Goal: Task Accomplishment & Management: Use online tool/utility

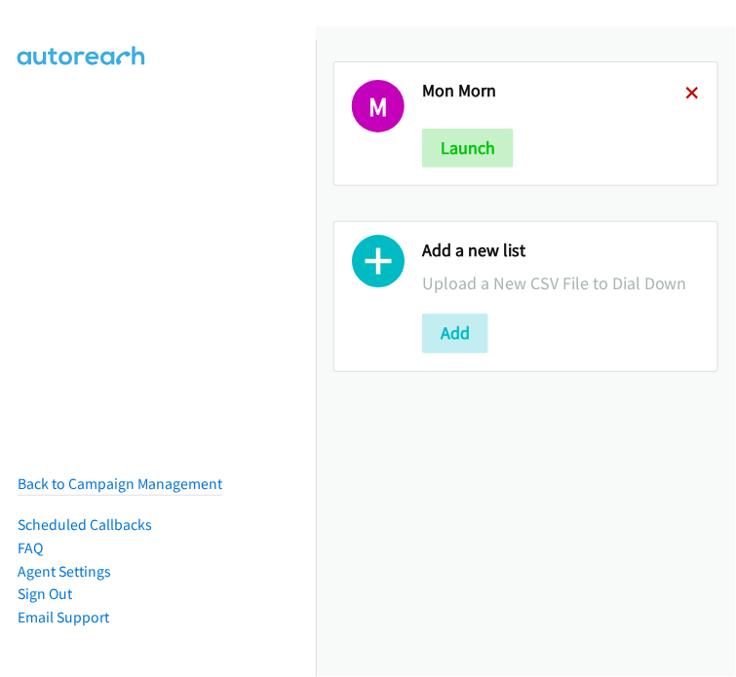
click at [686, 90] on icon at bounding box center [693, 95] width 14 height 14
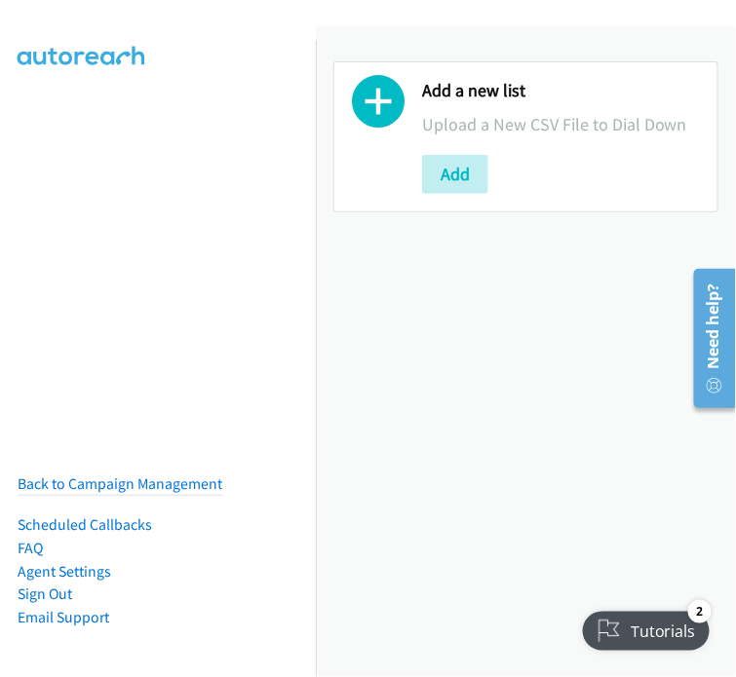
click at [68, 152] on nav "Back to Campaign Management Scheduled Callbacks FAQ Agent Settings Sign Out Com…" at bounding box center [158, 378] width 317 height 677
click at [460, 174] on button "Add" at bounding box center [455, 174] width 66 height 39
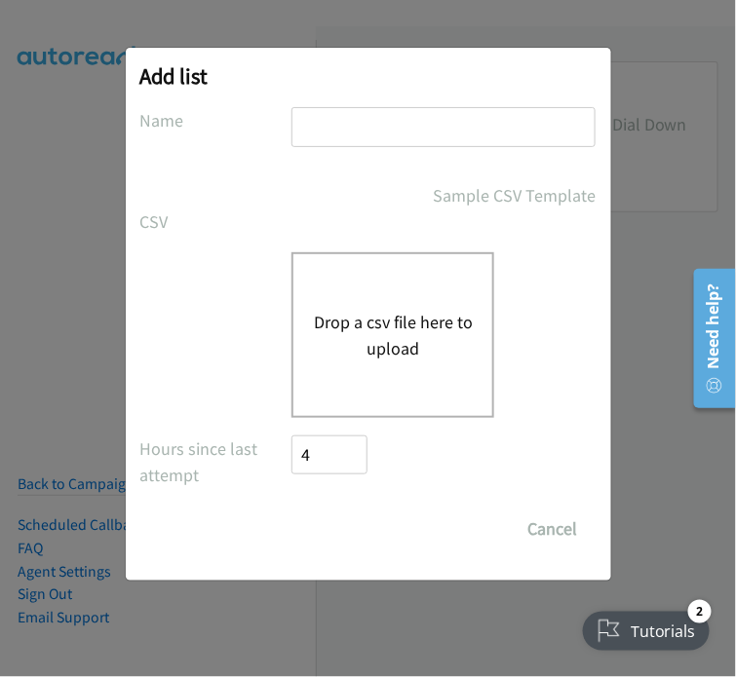
click at [328, 129] on input "text" at bounding box center [443, 127] width 304 height 40
type input "[DATE] Morning"
click at [409, 319] on button "Drop a csv file here to upload" at bounding box center [393, 335] width 160 height 53
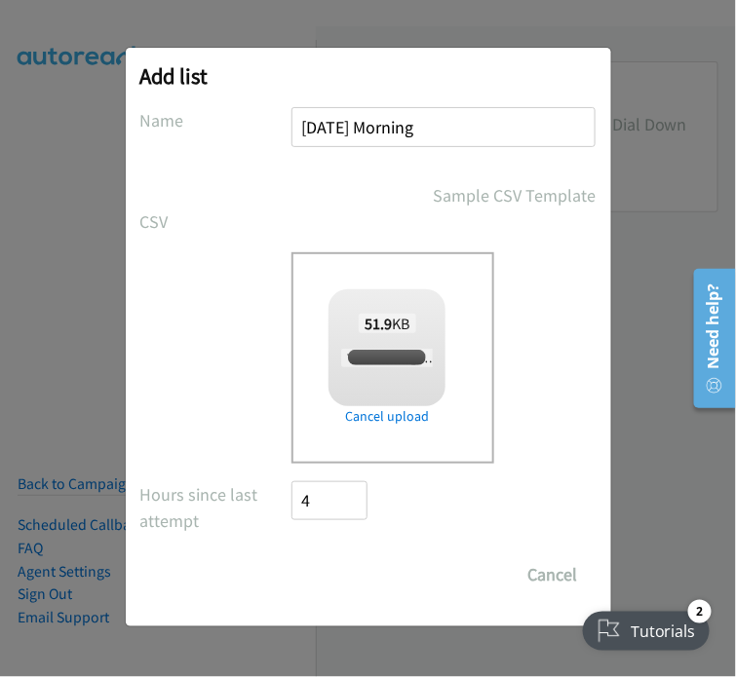
checkbox input "true"
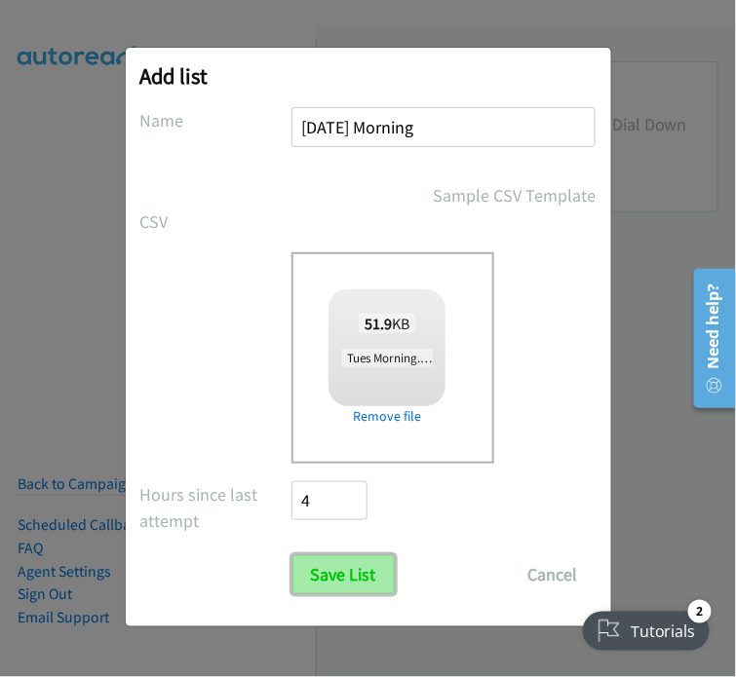
click at [329, 584] on input "Save List" at bounding box center [343, 574] width 102 height 39
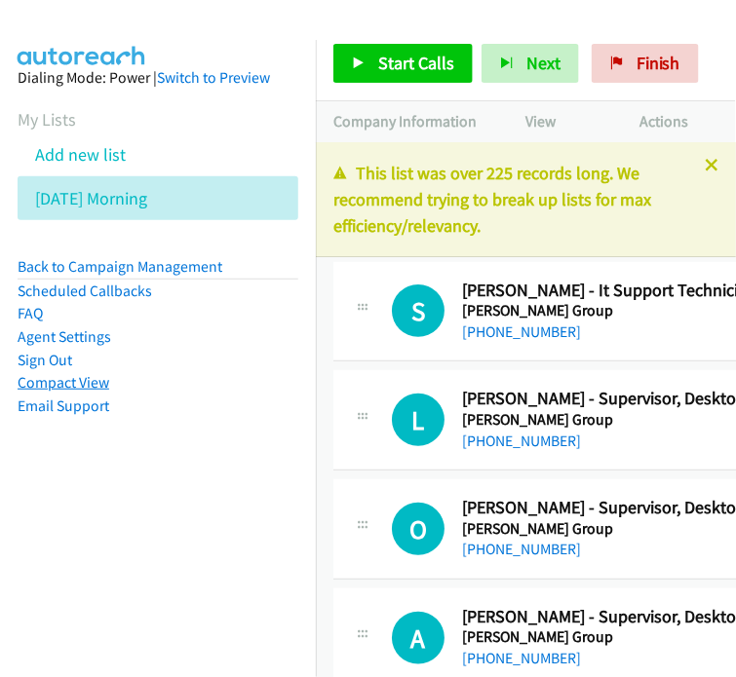
click at [79, 388] on link "Compact View" at bounding box center [64, 382] width 92 height 19
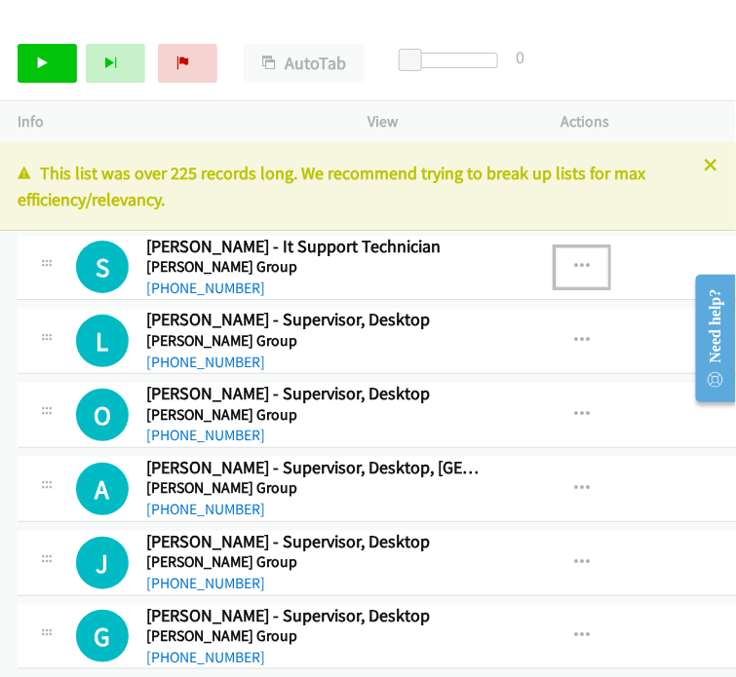
drag, startPoint x: 553, startPoint y: 262, endPoint x: 588, endPoint y: 268, distance: 34.6
click at [574, 265] on icon "button" at bounding box center [582, 267] width 16 height 16
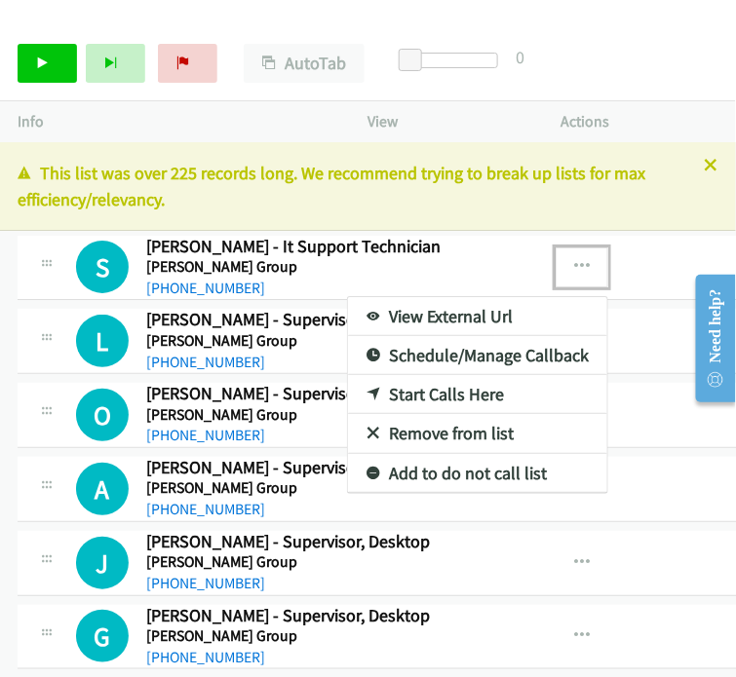
click at [586, 79] on div at bounding box center [368, 338] width 736 height 677
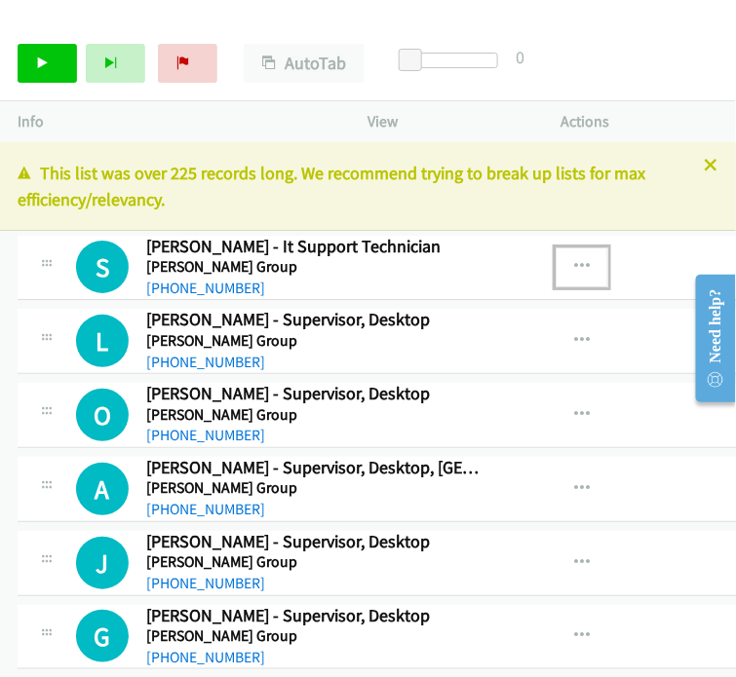
click at [568, 255] on button "button" at bounding box center [581, 267] width 53 height 39
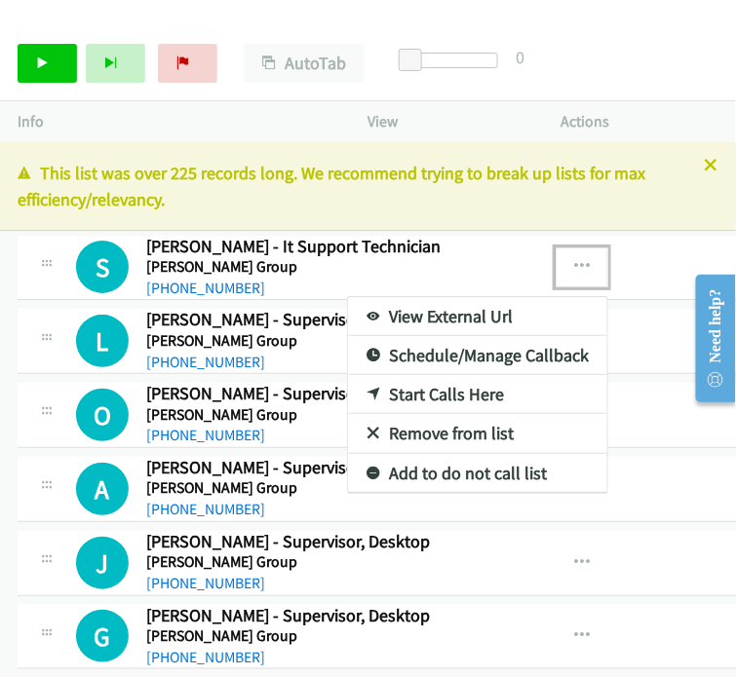
click at [404, 314] on link "View External Url" at bounding box center [477, 316] width 259 height 39
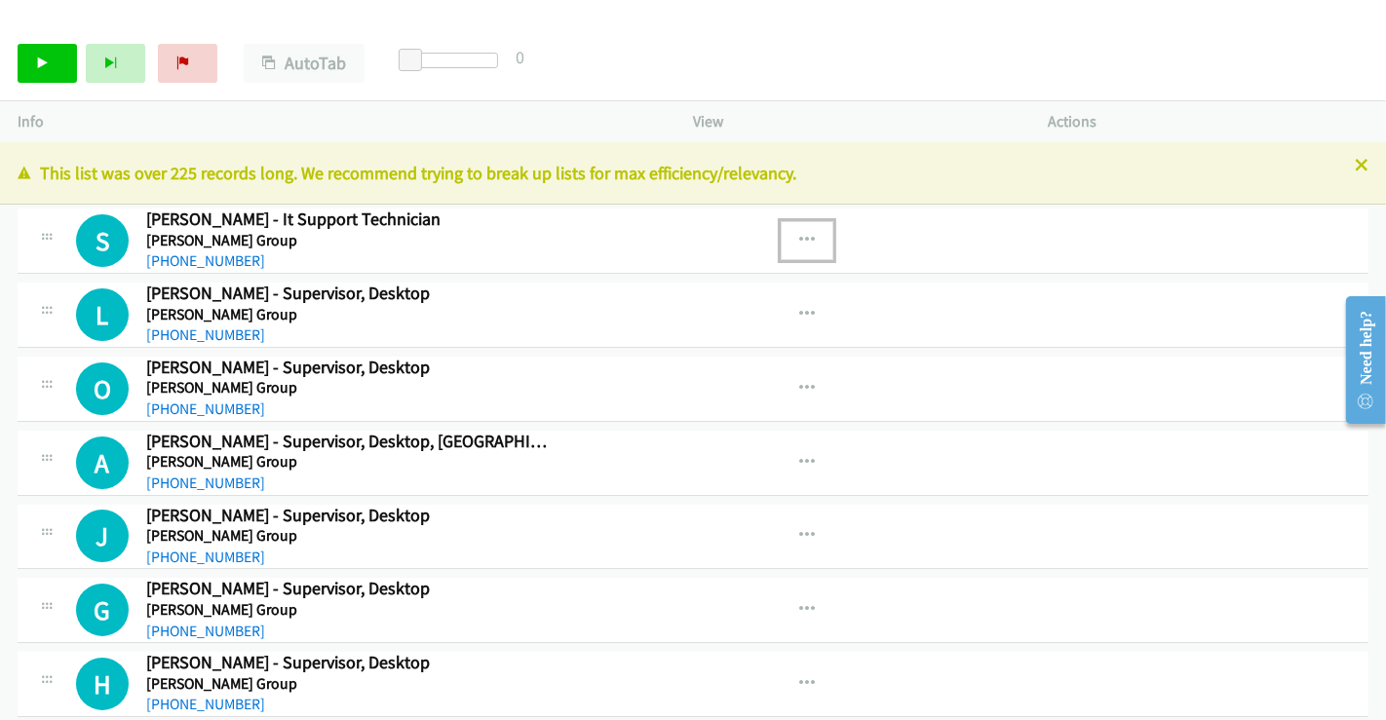
click at [735, 230] on button "button" at bounding box center [807, 240] width 53 height 39
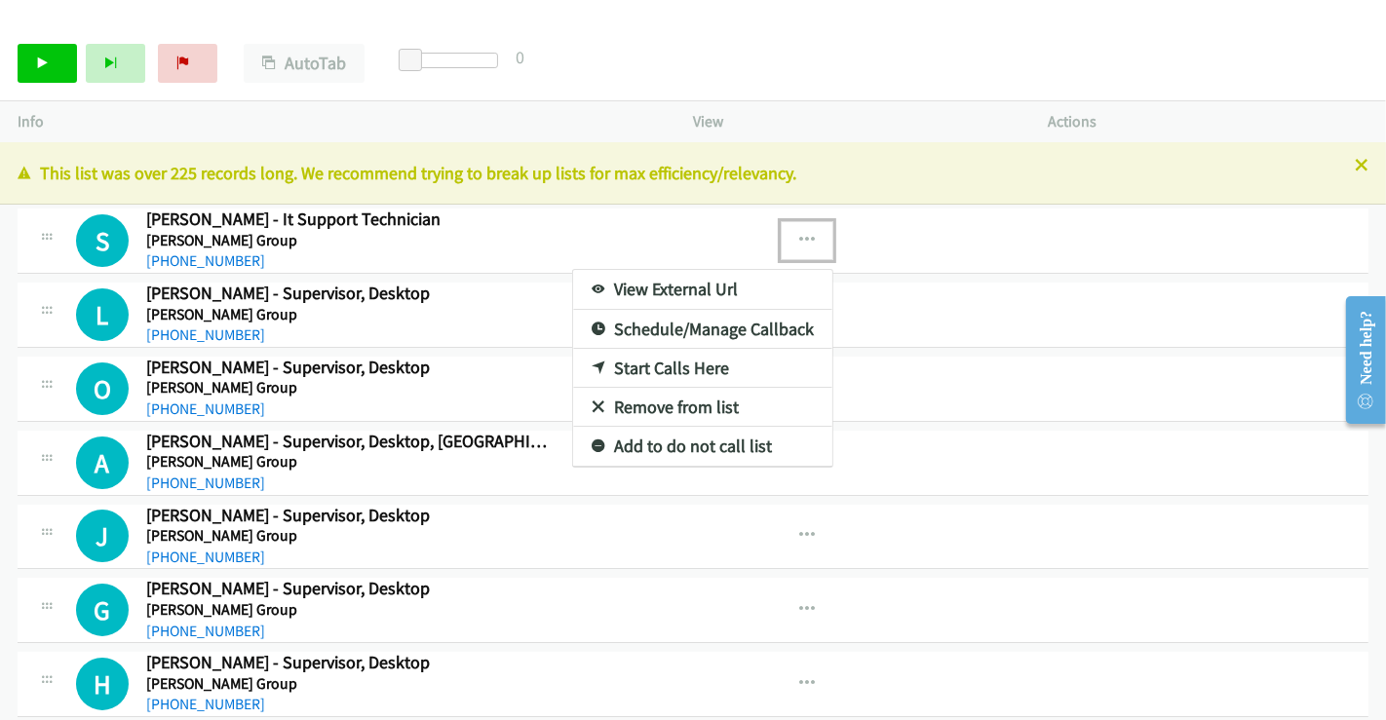
click at [735, 246] on div at bounding box center [693, 360] width 1386 height 720
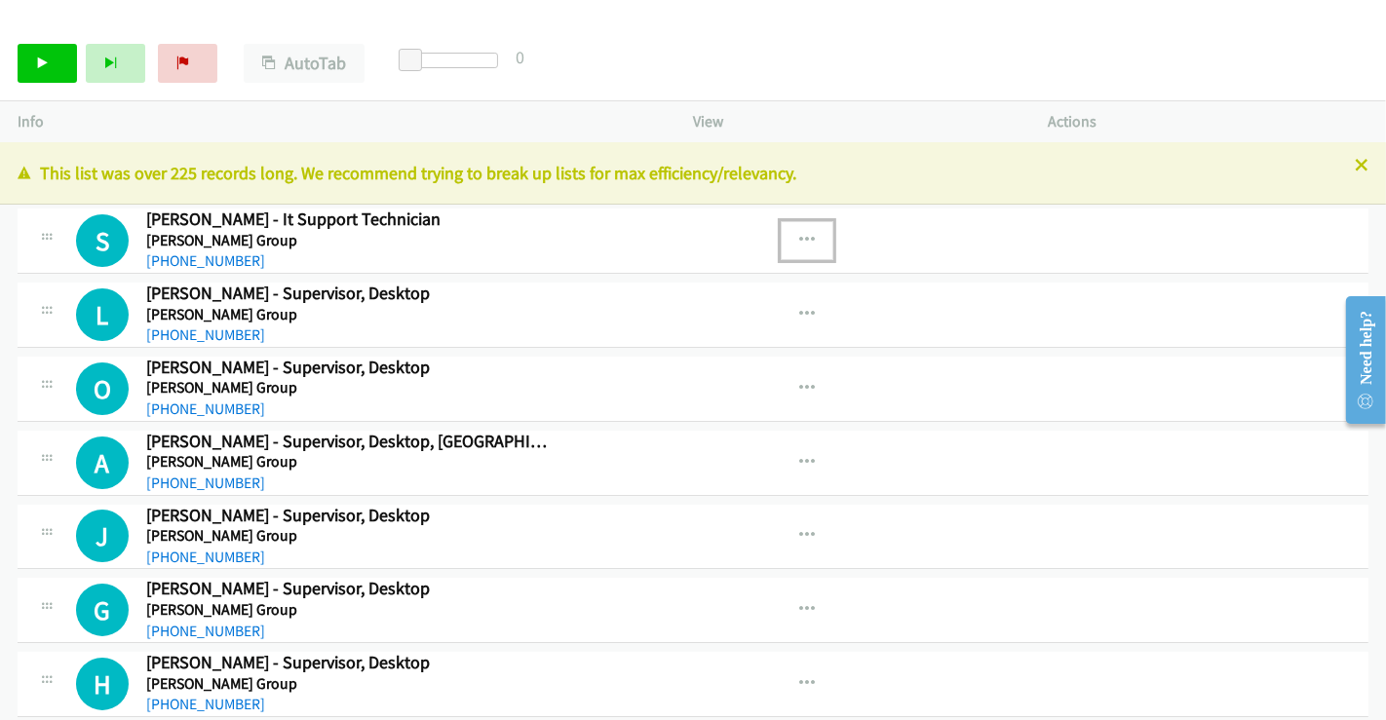
click at [735, 231] on button "button" at bounding box center [807, 240] width 53 height 39
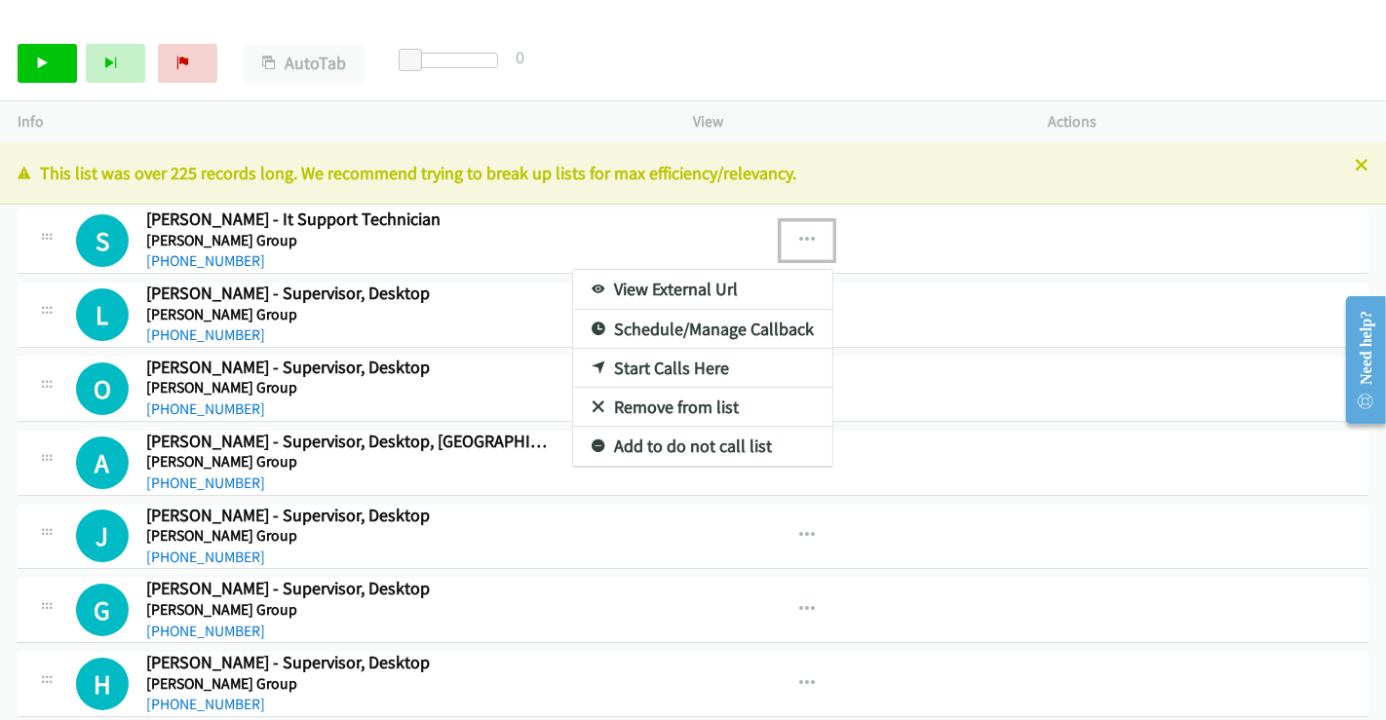
click at [648, 287] on link "View External Url" at bounding box center [702, 289] width 259 height 39
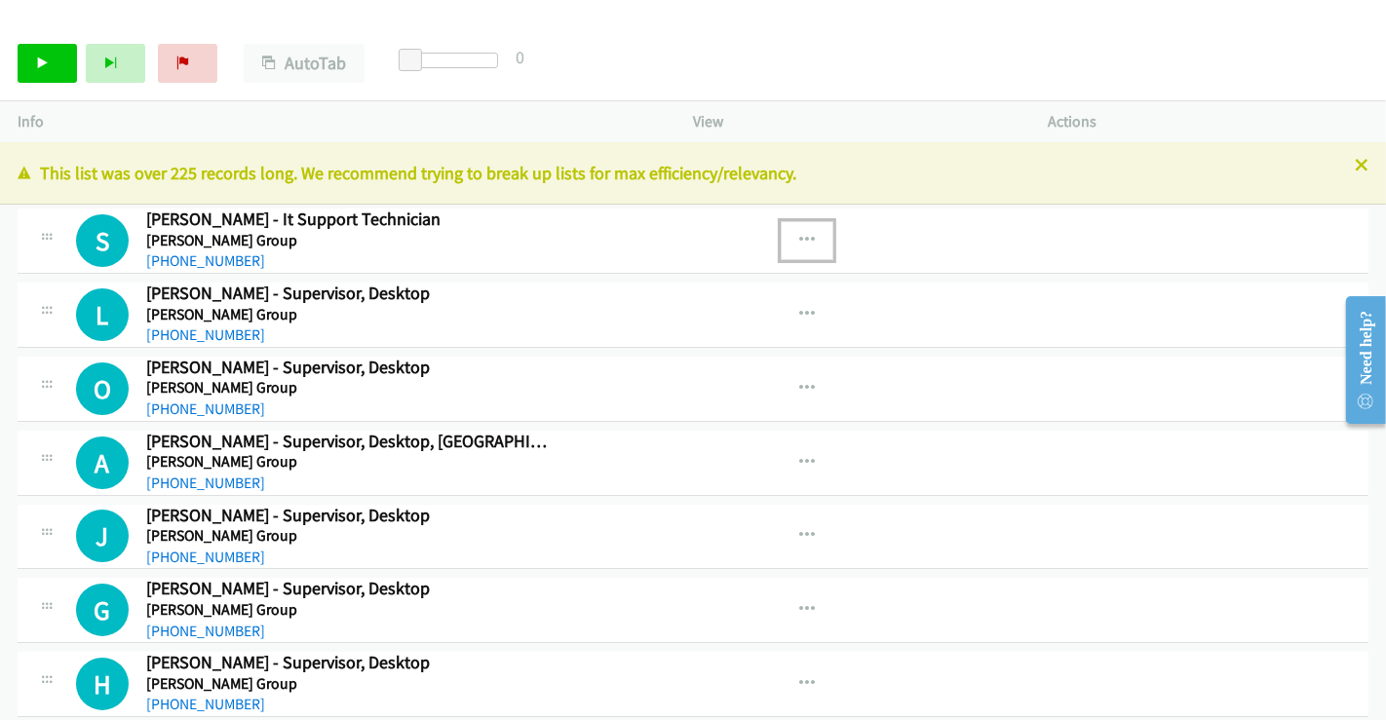
click at [735, 236] on button "button" at bounding box center [807, 240] width 53 height 39
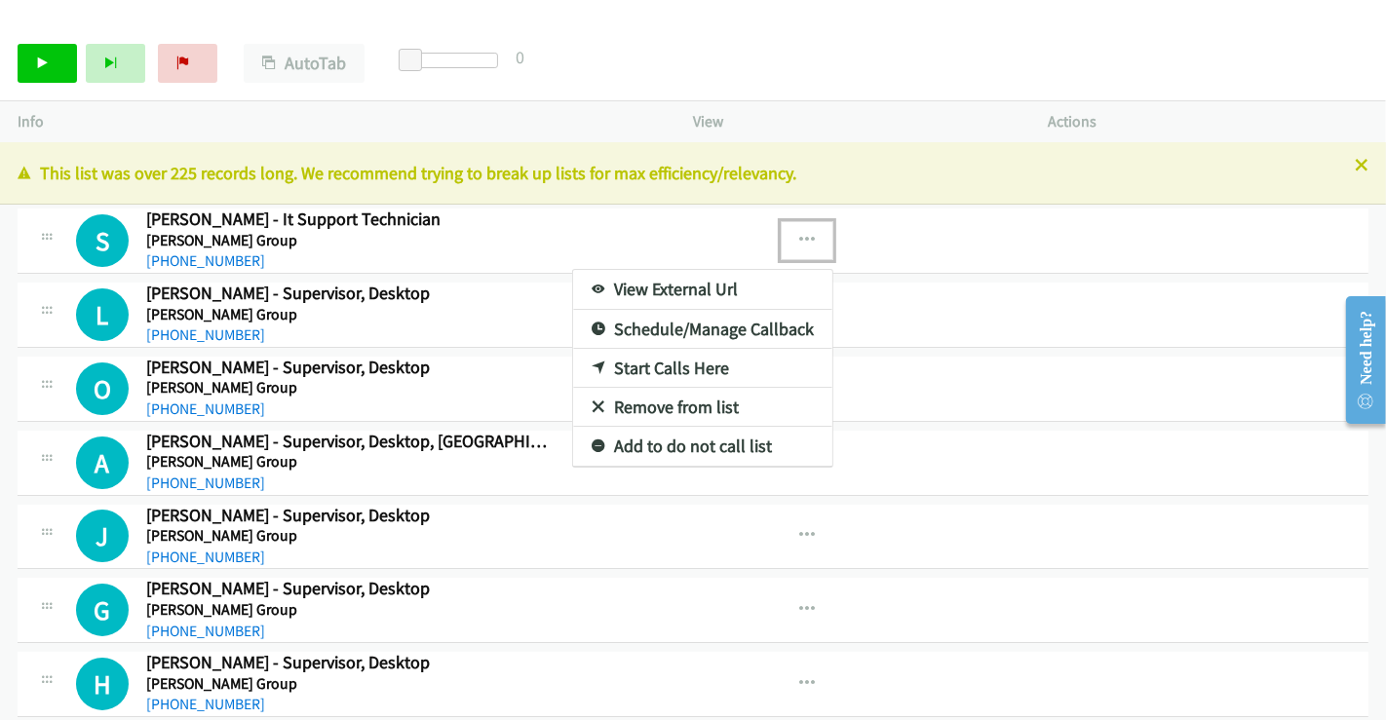
click at [717, 285] on link "View External Url" at bounding box center [702, 289] width 259 height 39
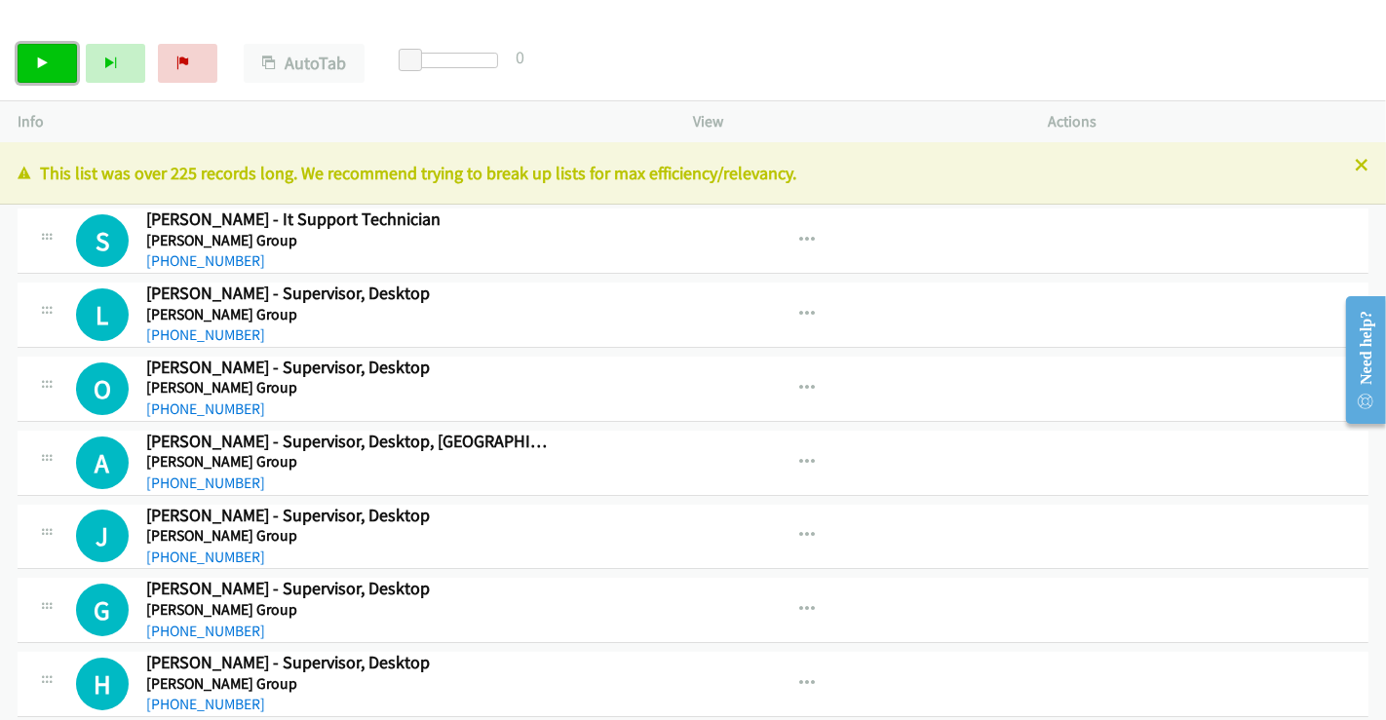
drag, startPoint x: 40, startPoint y: 54, endPoint x: 74, endPoint y: 52, distance: 34.2
click at [40, 54] on link "Start Calls" at bounding box center [47, 63] width 59 height 39
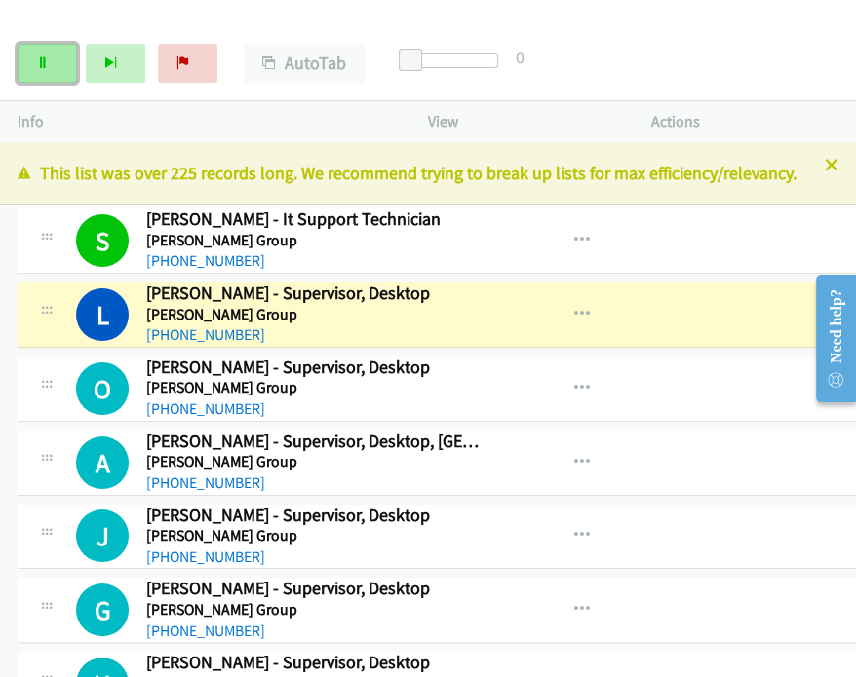
click at [29, 57] on link "Pause" at bounding box center [47, 63] width 59 height 39
click at [574, 310] on icon "button" at bounding box center [582, 315] width 16 height 16
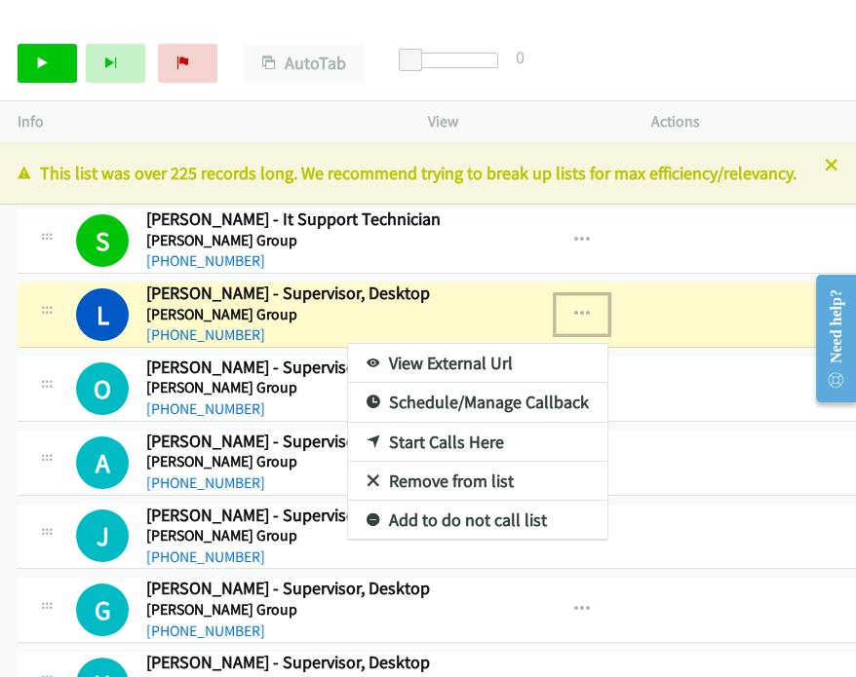
click at [464, 364] on link "View External Url" at bounding box center [477, 363] width 259 height 39
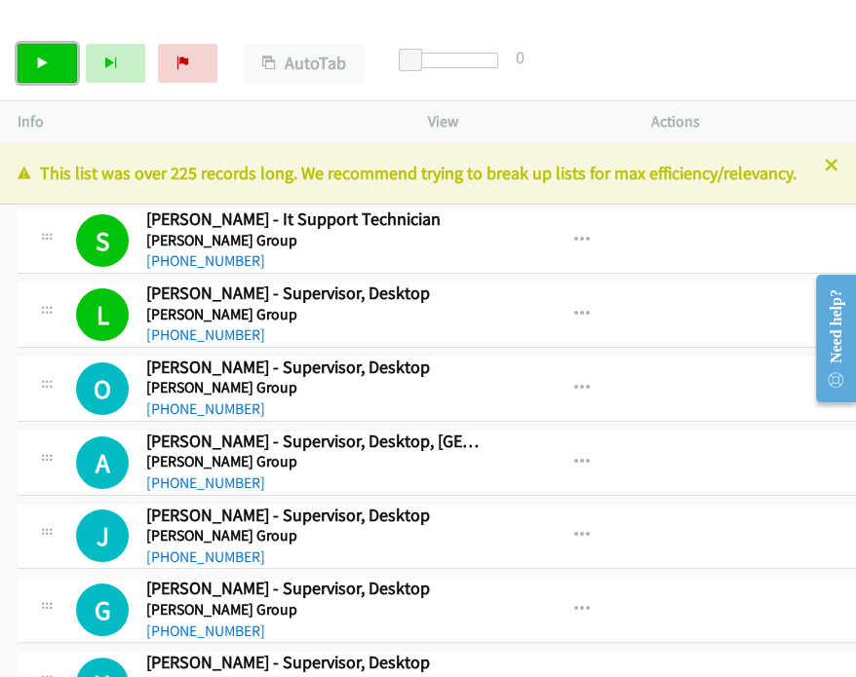
click at [37, 59] on icon at bounding box center [43, 64] width 14 height 14
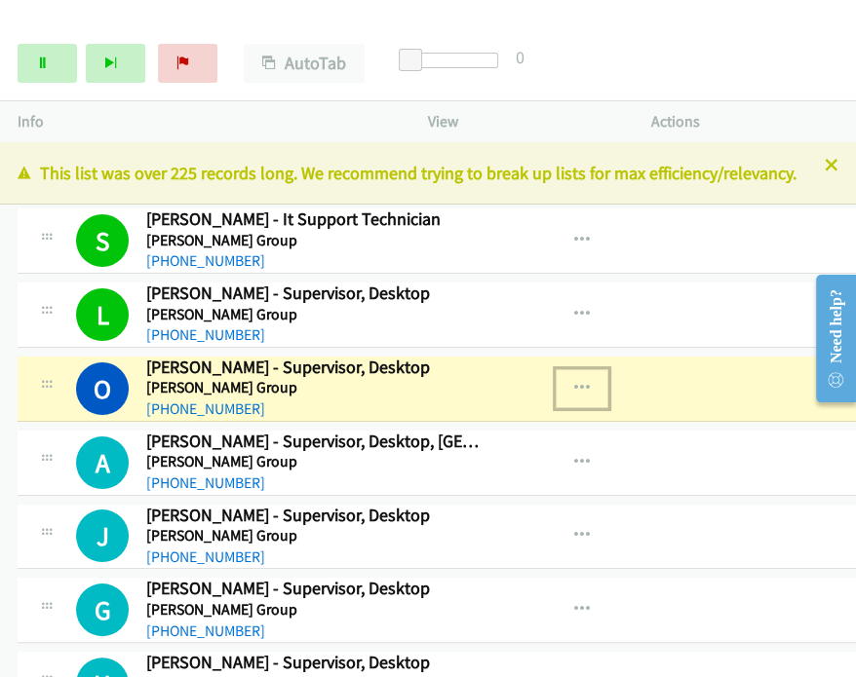
click at [574, 385] on icon "button" at bounding box center [582, 389] width 16 height 16
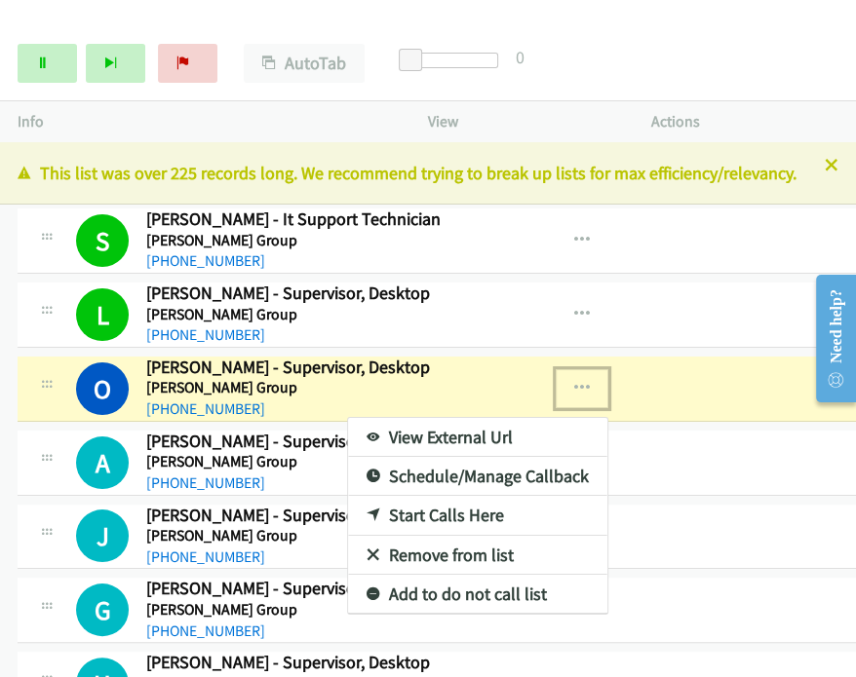
click at [425, 431] on link "View External Url" at bounding box center [477, 437] width 259 height 39
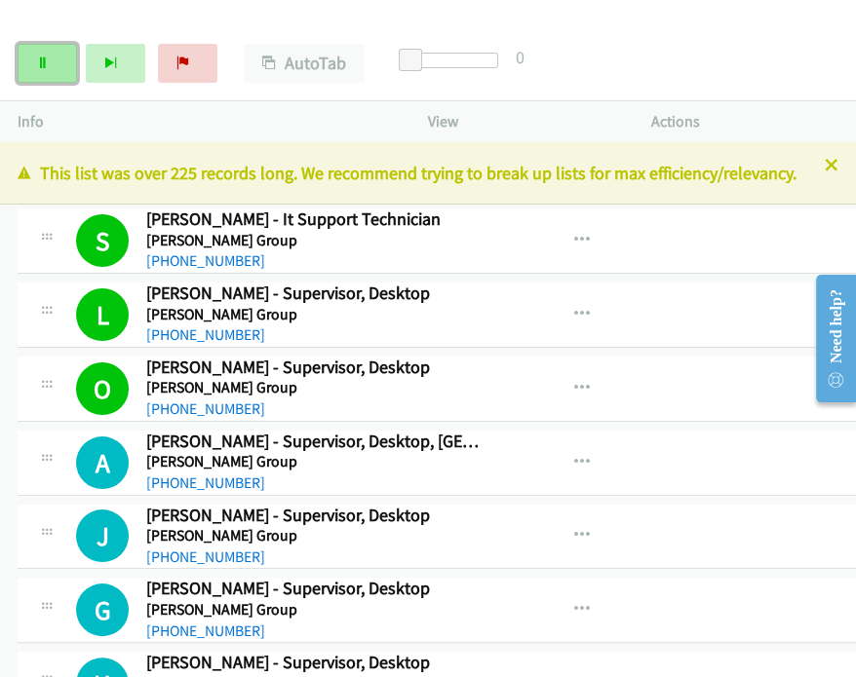
click at [41, 68] on icon at bounding box center [43, 64] width 14 height 14
click at [47, 49] on link "Start Calls" at bounding box center [47, 63] width 59 height 39
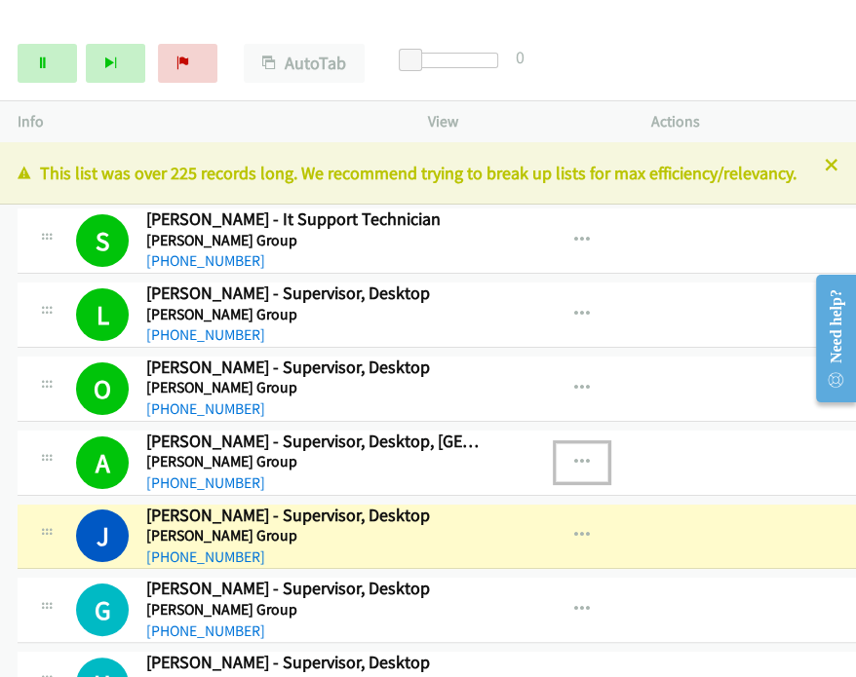
click at [574, 460] on icon "button" at bounding box center [582, 463] width 16 height 16
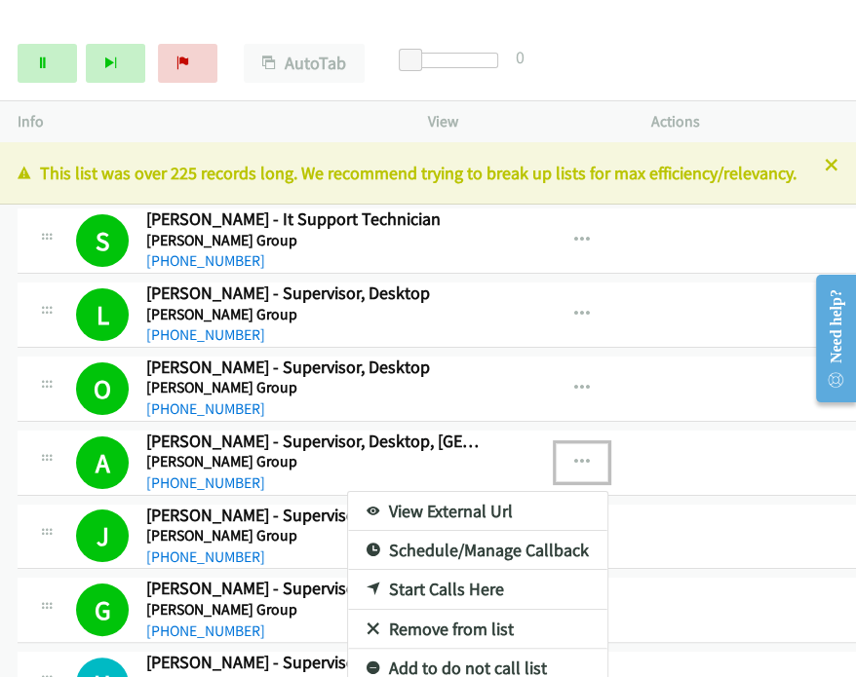
click at [34, 68] on div at bounding box center [428, 338] width 856 height 677
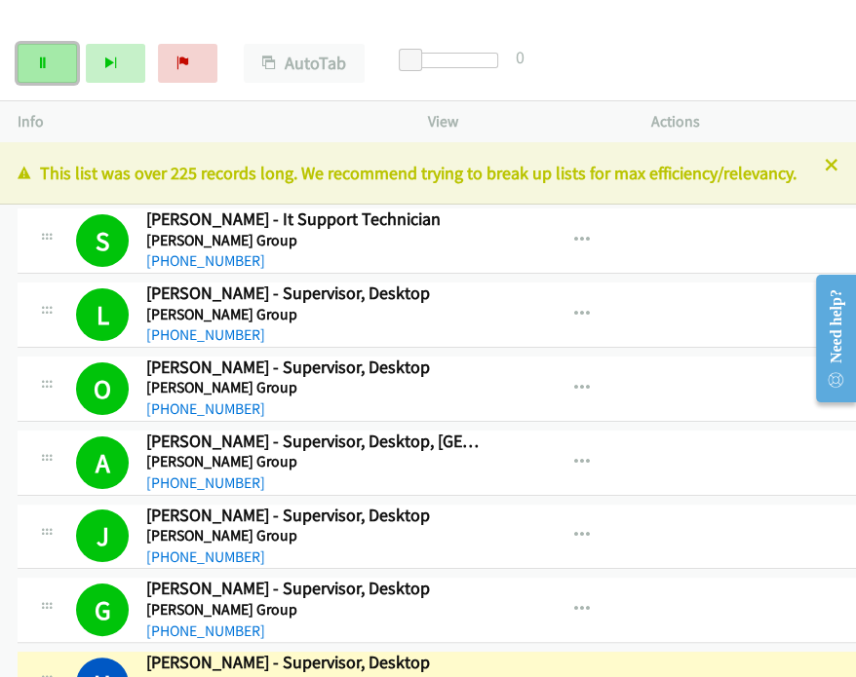
click at [44, 53] on link "Pause" at bounding box center [47, 63] width 59 height 39
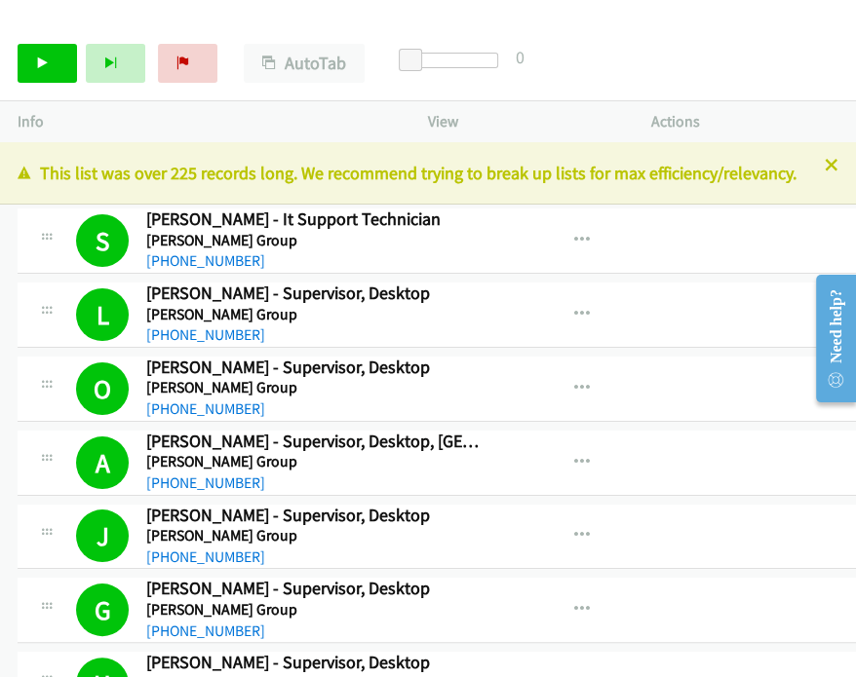
click at [731, 41] on div "Start Calls Pause Next Finish Call Completed AutoTab AutoTab 0" at bounding box center [428, 63] width 856 height 75
drag, startPoint x: 743, startPoint y: 250, endPoint x: 656, endPoint y: 244, distance: 87.0
click at [735, 249] on div "S Callback Scheduled [PERSON_NAME] - It Support Technician [PERSON_NAME] Group …" at bounding box center [468, 241] width 900 height 65
click at [41, 57] on icon at bounding box center [43, 64] width 14 height 14
click at [574, 385] on icon "button" at bounding box center [582, 389] width 16 height 16
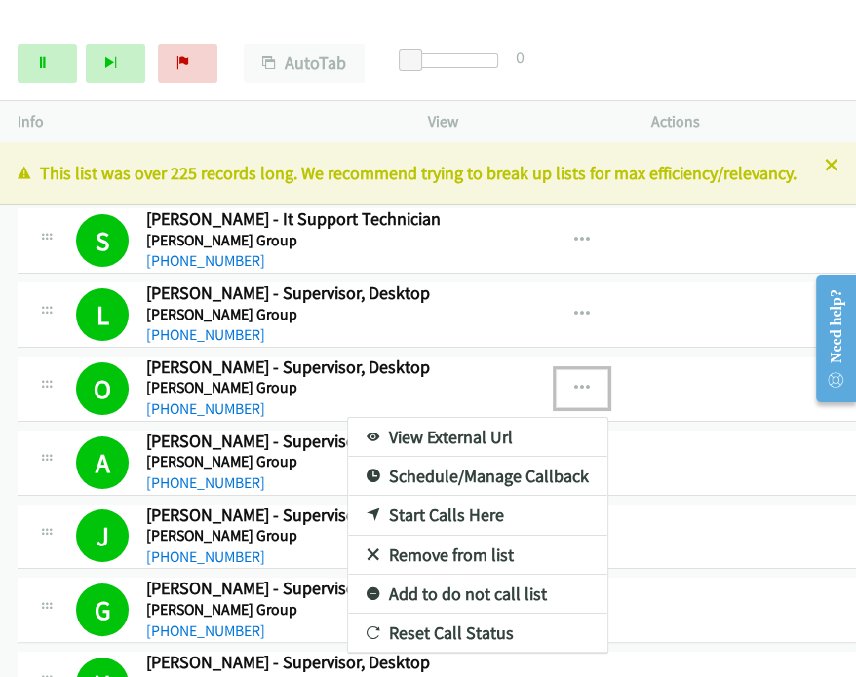
click at [709, 263] on div at bounding box center [428, 338] width 856 height 677
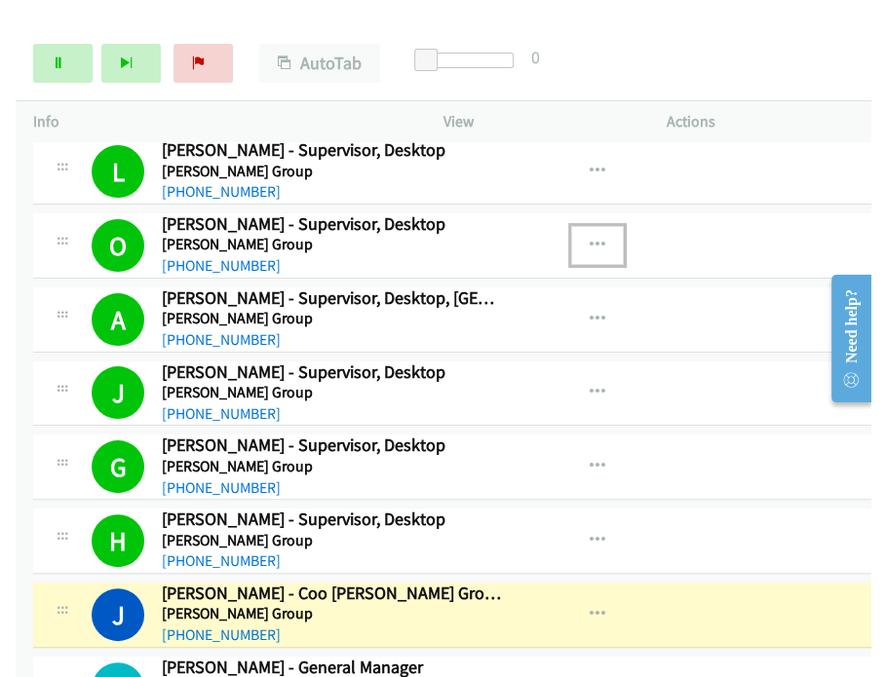
scroll to position [216, 0]
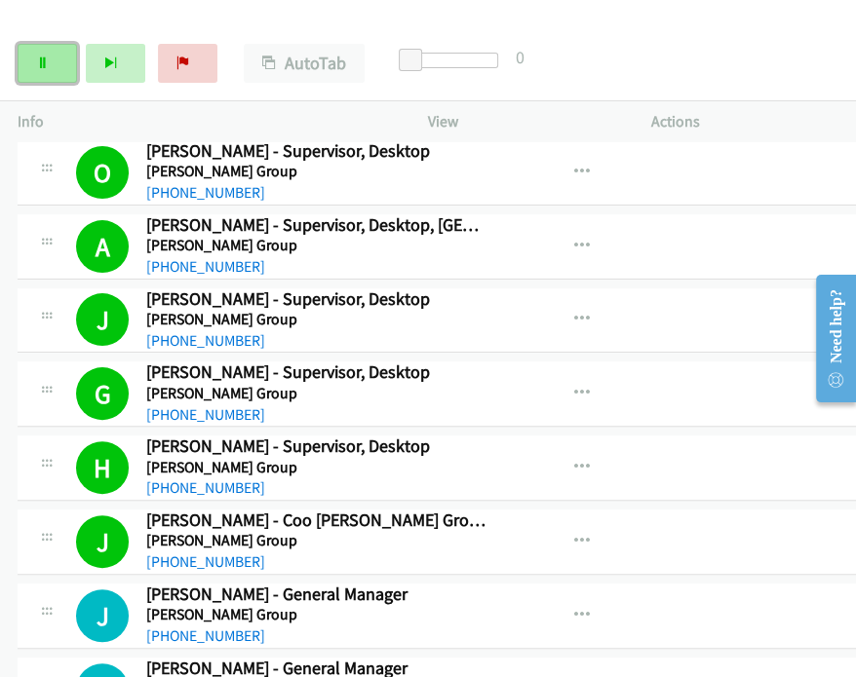
click at [61, 81] on link "Pause" at bounding box center [47, 63] width 59 height 39
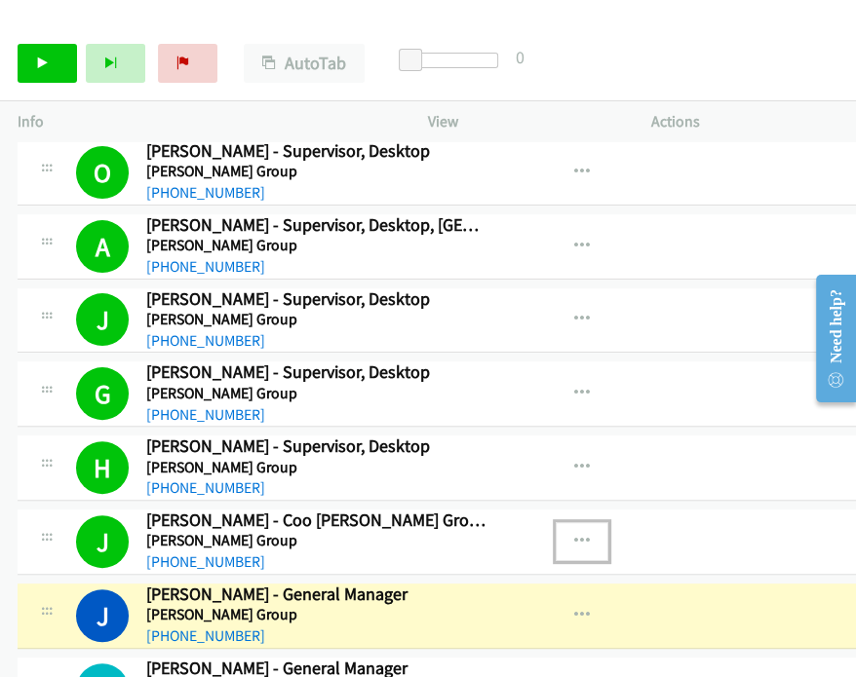
click at [574, 534] on icon "button" at bounding box center [582, 542] width 16 height 16
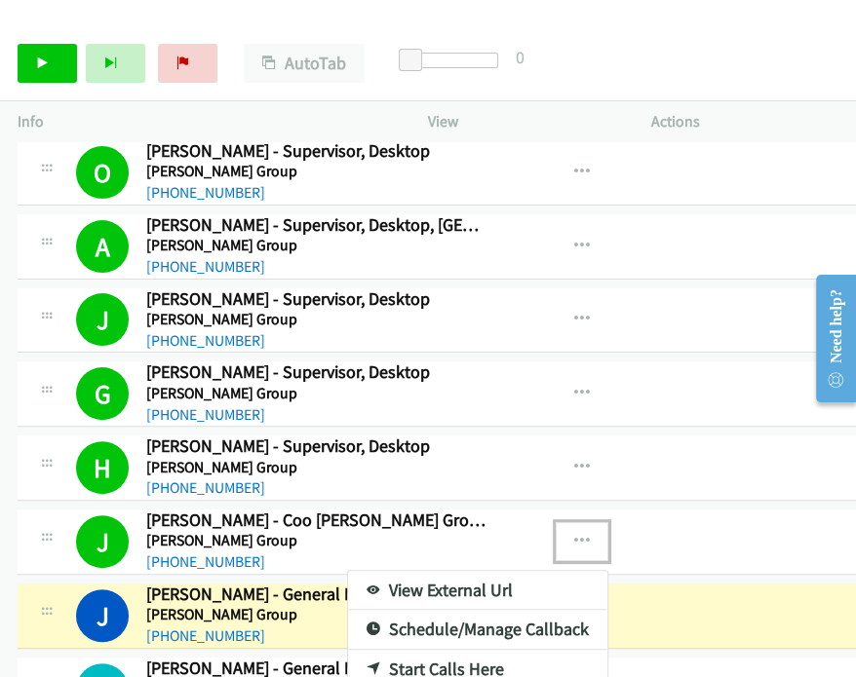
click at [387, 586] on link "View External Url" at bounding box center [477, 590] width 259 height 39
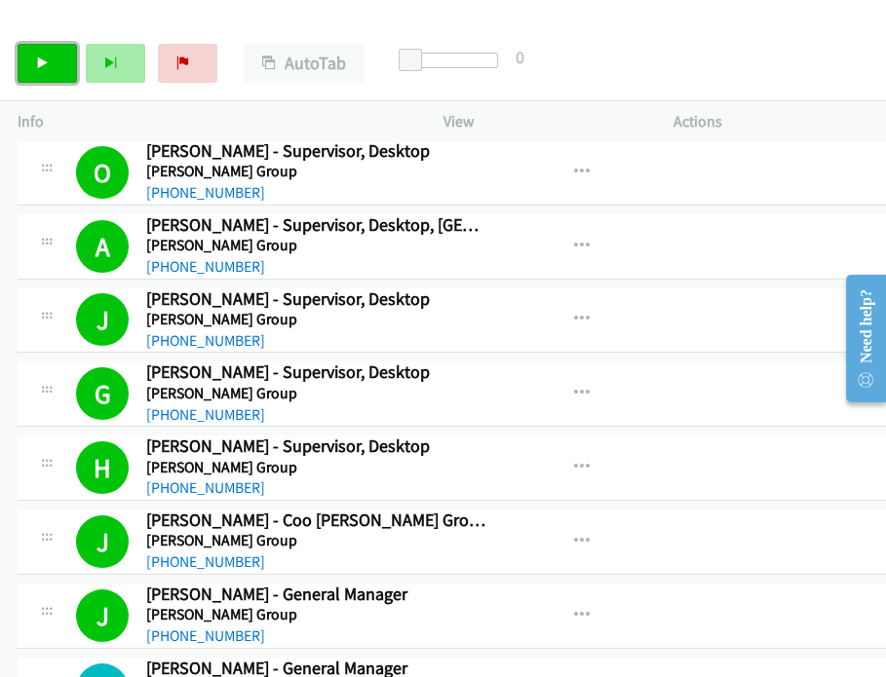
drag, startPoint x: 60, startPoint y: 58, endPoint x: 85, endPoint y: 76, distance: 30.0
click at [60, 58] on link "Start Calls" at bounding box center [47, 63] width 59 height 39
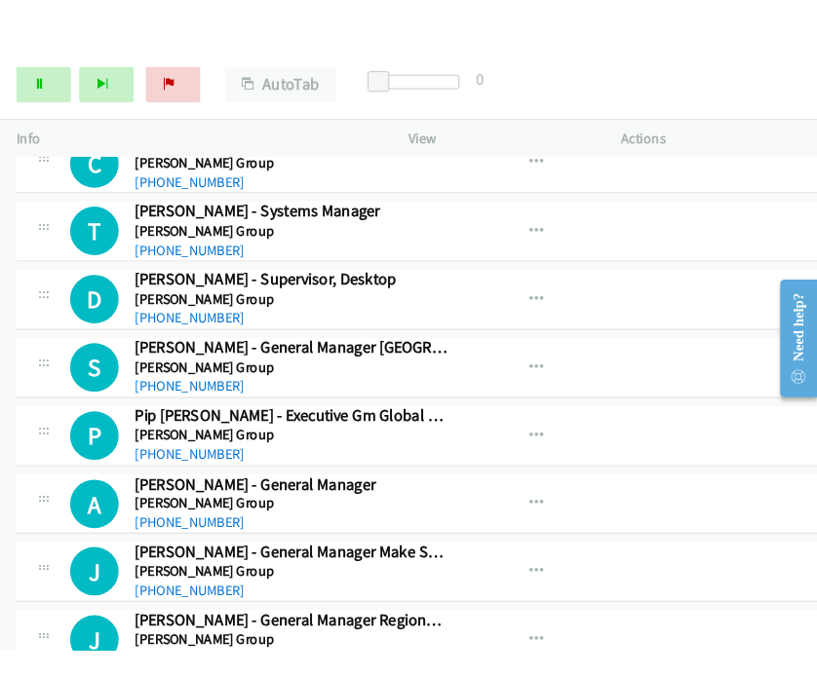
scroll to position [649, 0]
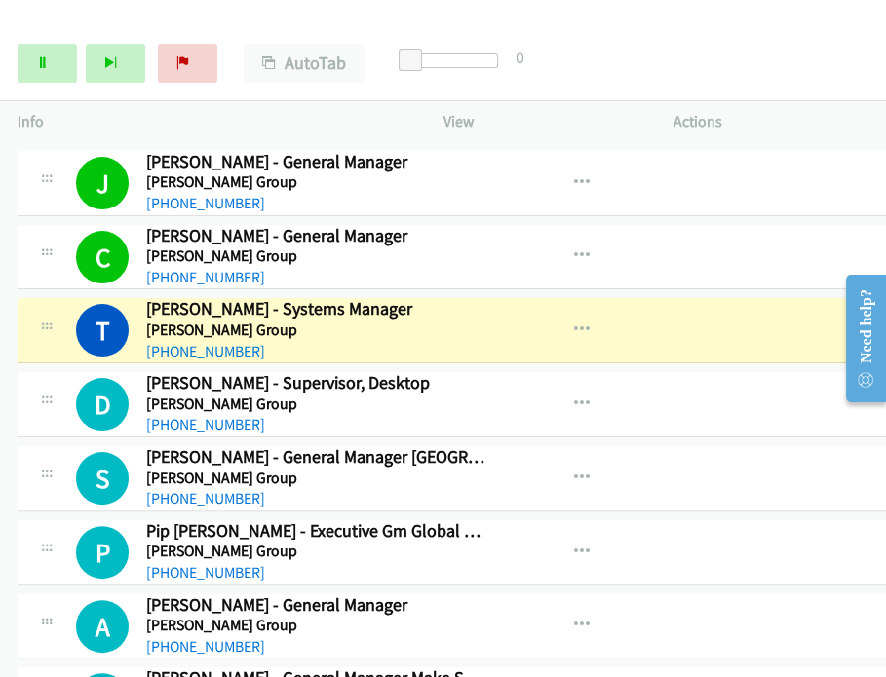
click at [675, 307] on div "View External Url View External Url Schedule/Manage Callback Start Calls Here R…" at bounding box center [633, 330] width 260 height 64
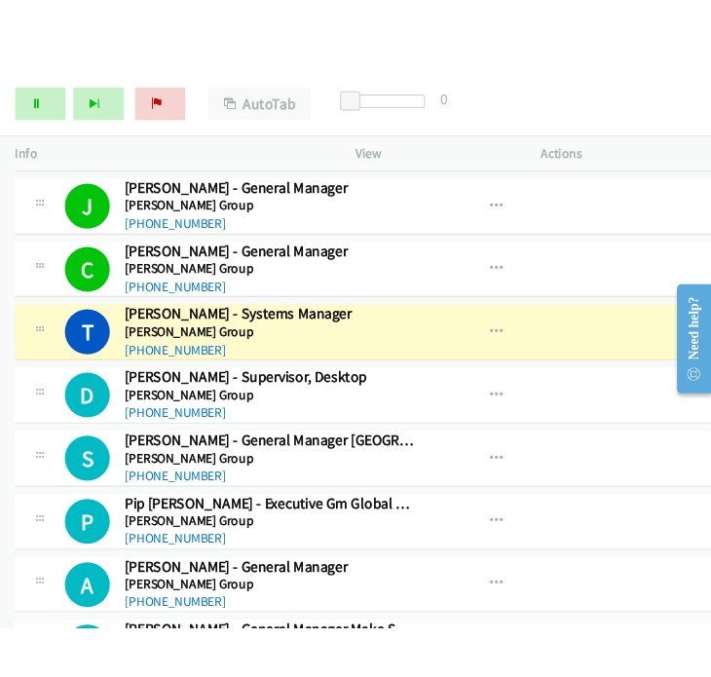
scroll to position [675, 0]
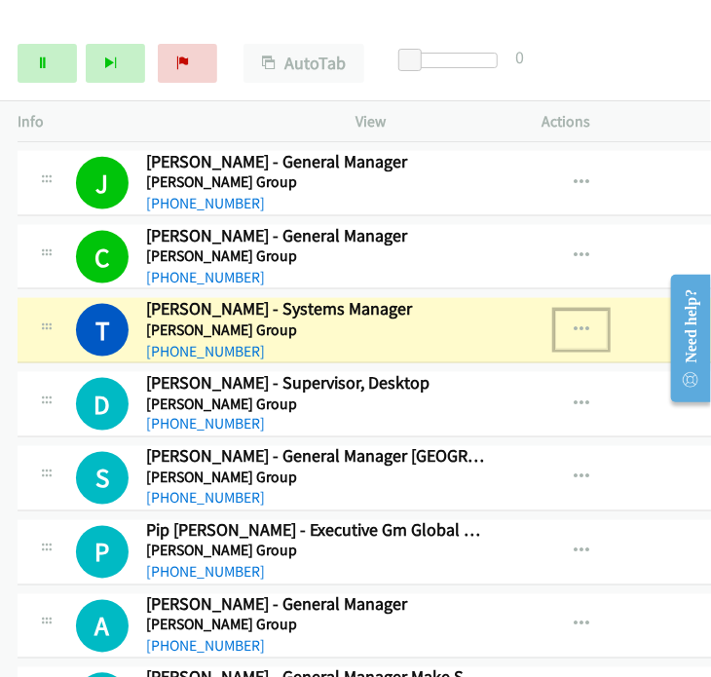
click at [574, 325] on icon "button" at bounding box center [582, 331] width 16 height 16
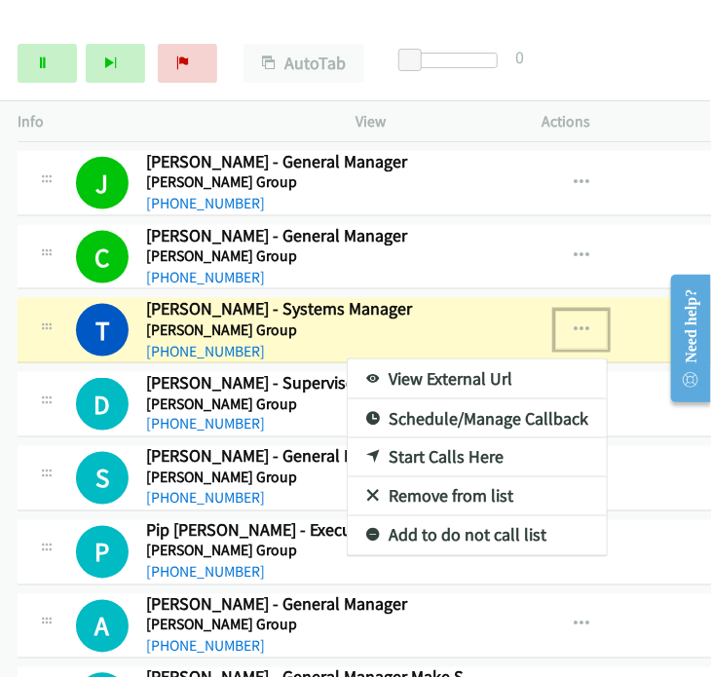
click at [411, 371] on link "View External Url" at bounding box center [477, 379] width 259 height 39
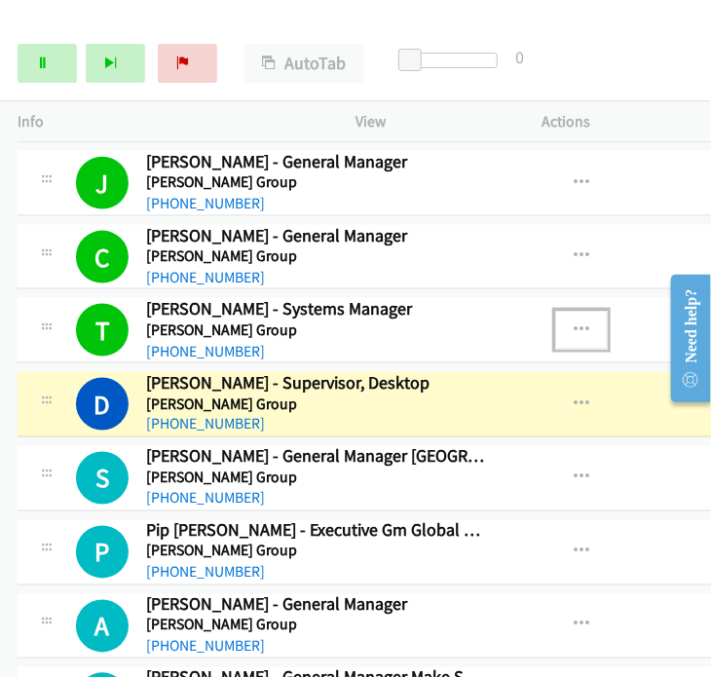
click at [574, 329] on icon "button" at bounding box center [582, 331] width 16 height 16
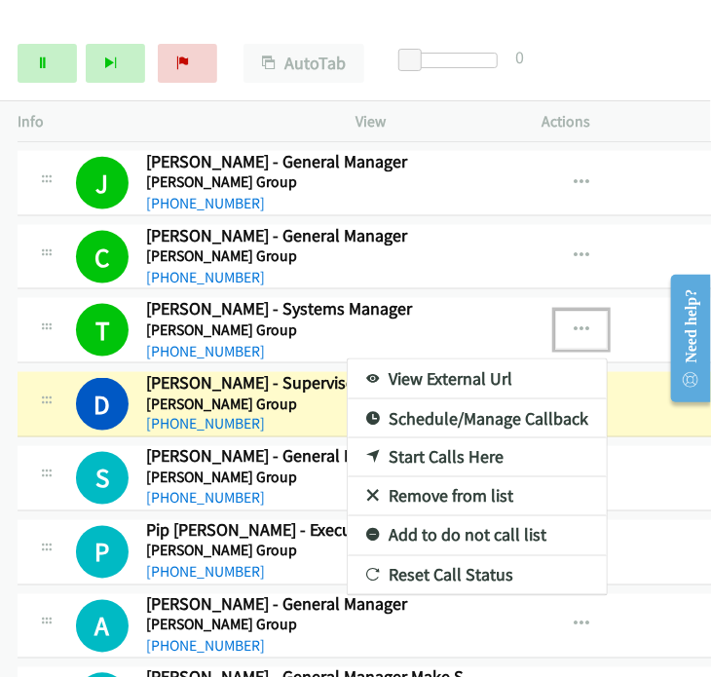
click at [483, 377] on link "View External Url" at bounding box center [477, 379] width 259 height 39
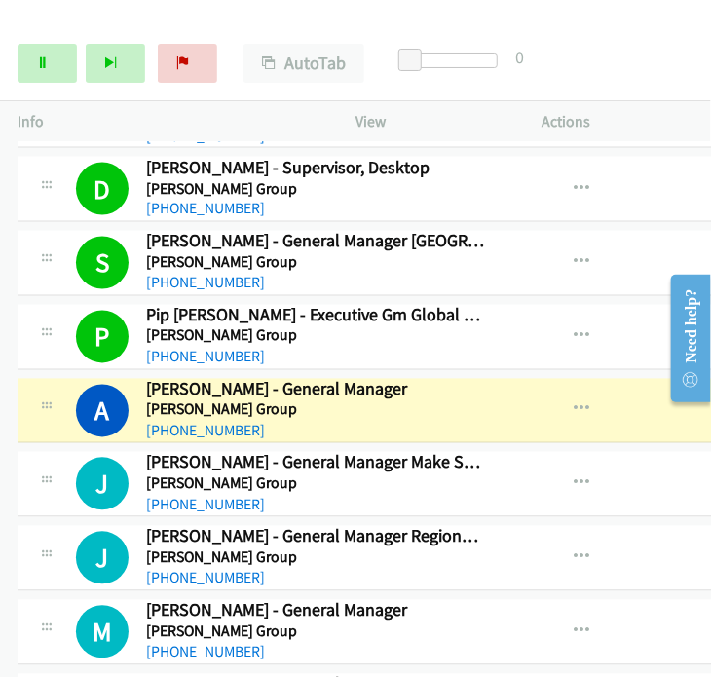
scroll to position [892, 0]
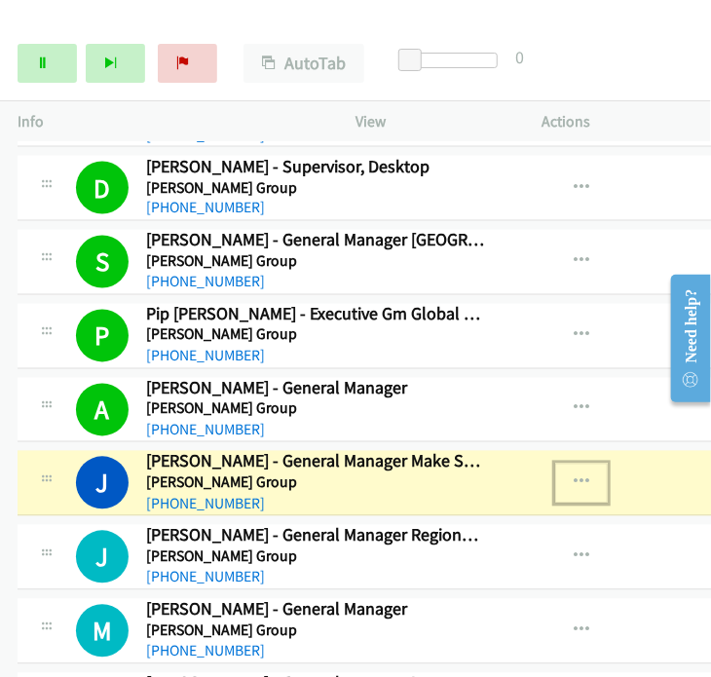
click at [574, 476] on icon "button" at bounding box center [582, 484] width 16 height 16
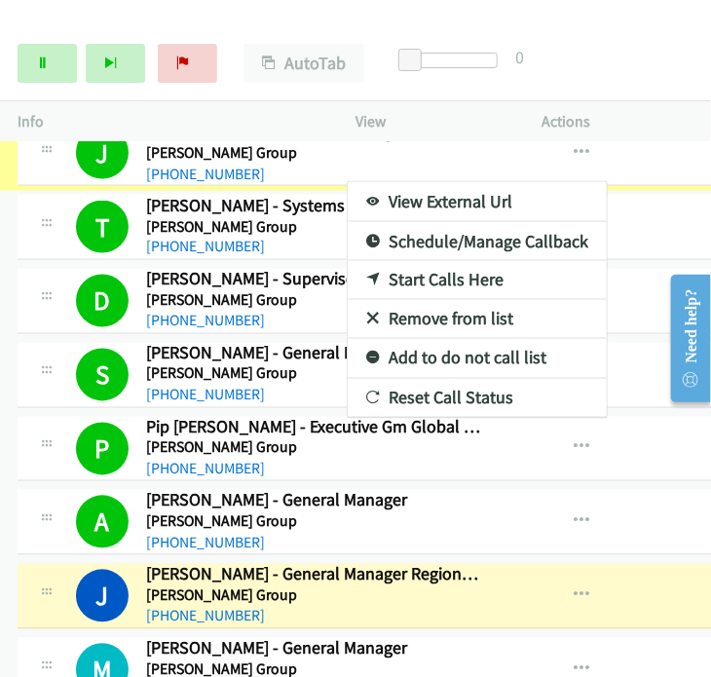
scroll to position [868, 0]
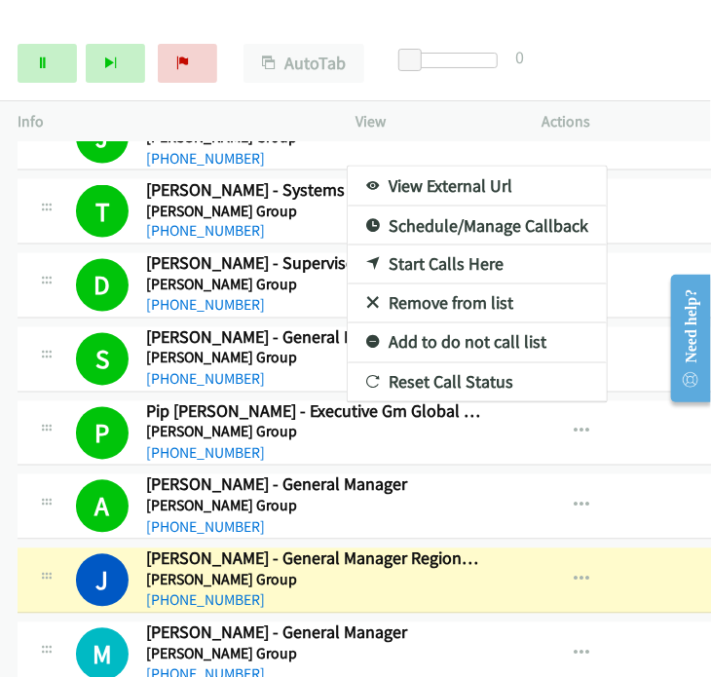
click at [49, 63] on div at bounding box center [355, 338] width 711 height 677
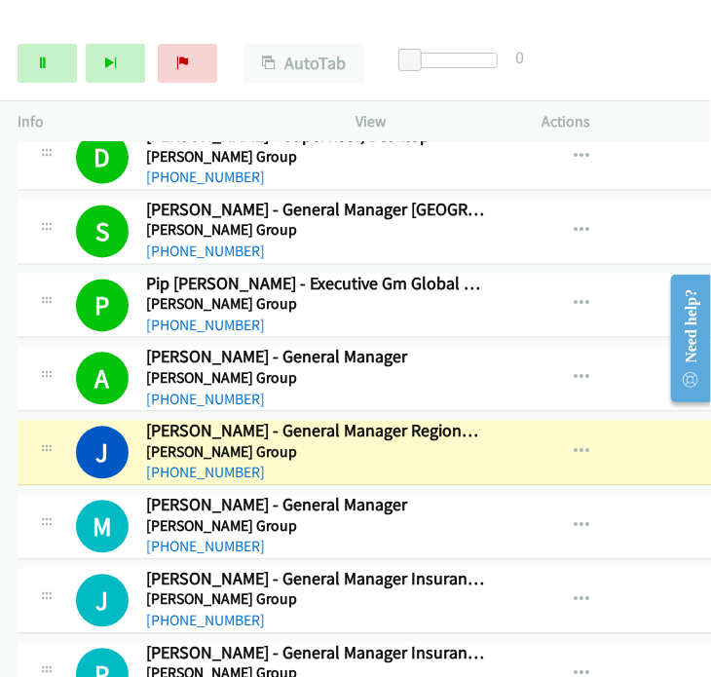
scroll to position [1085, 0]
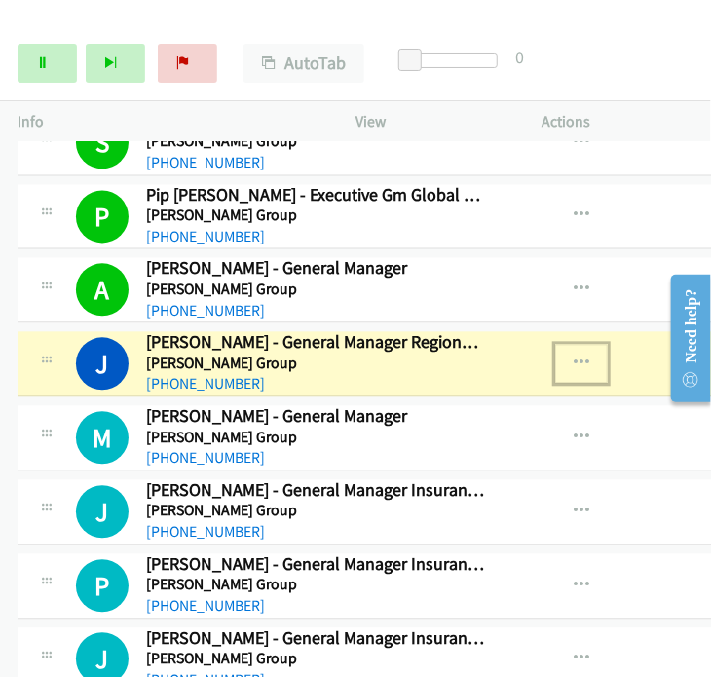
click at [574, 357] on icon "button" at bounding box center [582, 365] width 16 height 16
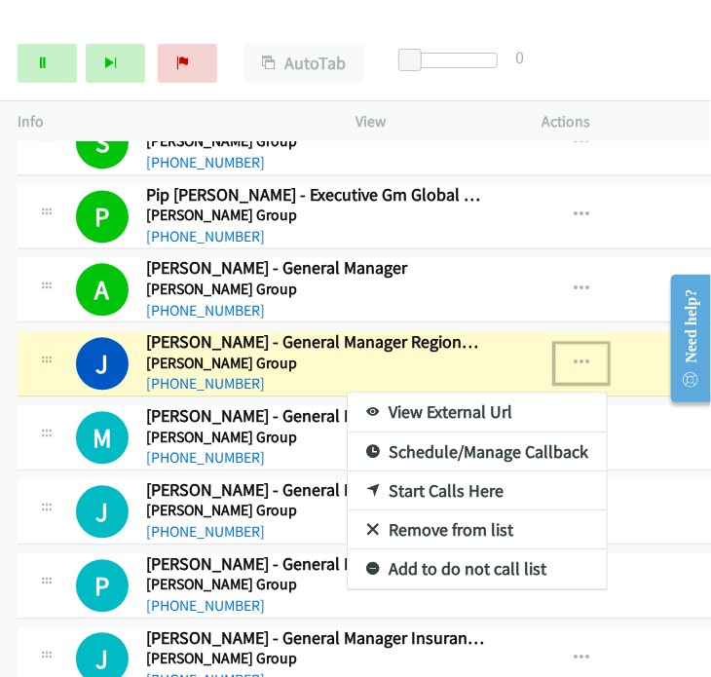
click at [480, 401] on link "View External Url" at bounding box center [477, 413] width 259 height 39
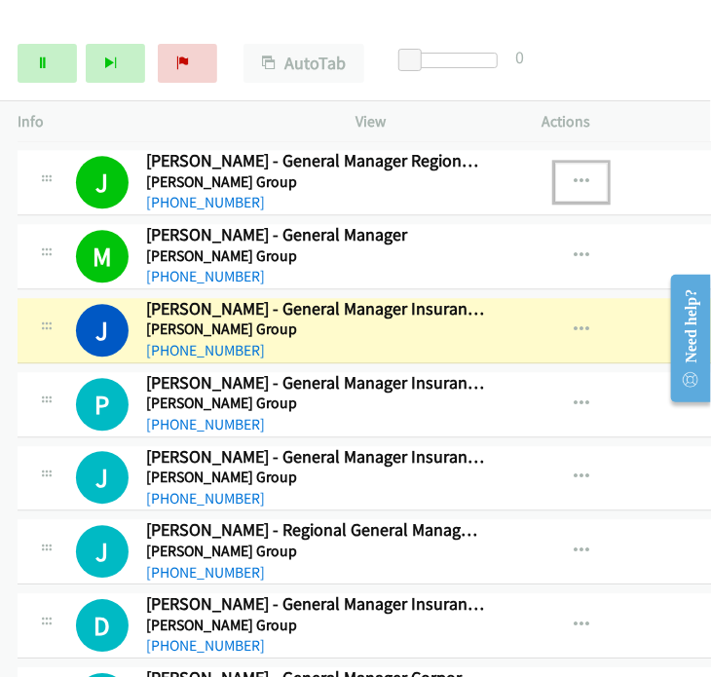
scroll to position [1301, 0]
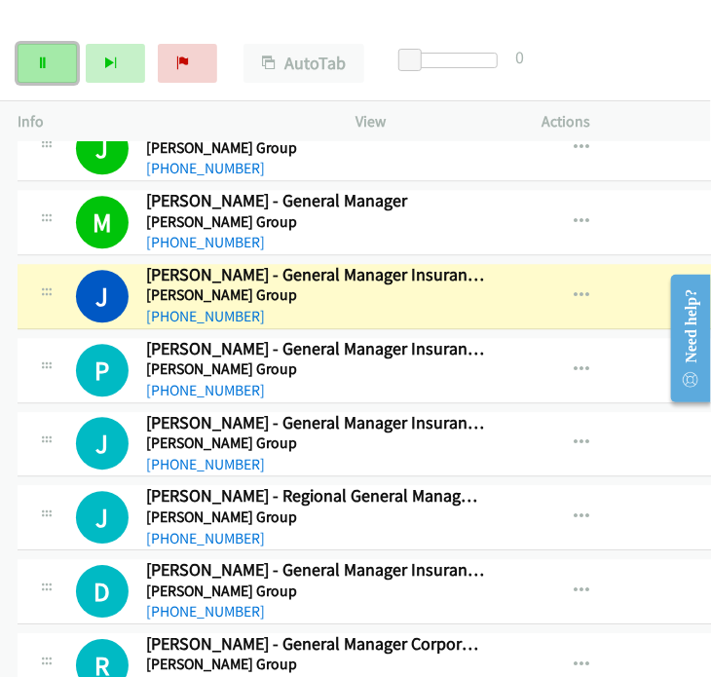
click at [45, 59] on icon at bounding box center [43, 64] width 14 height 14
